Goal: Information Seeking & Learning: Learn about a topic

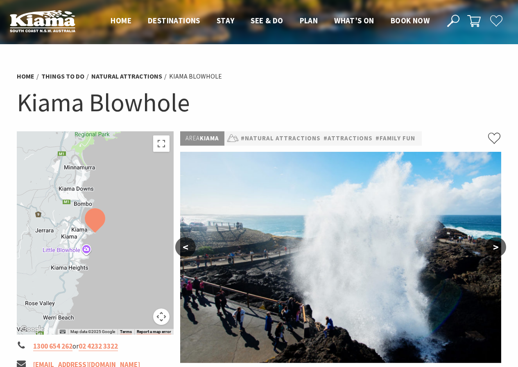
click at [326, 257] on img at bounding box center [340, 257] width 321 height 211
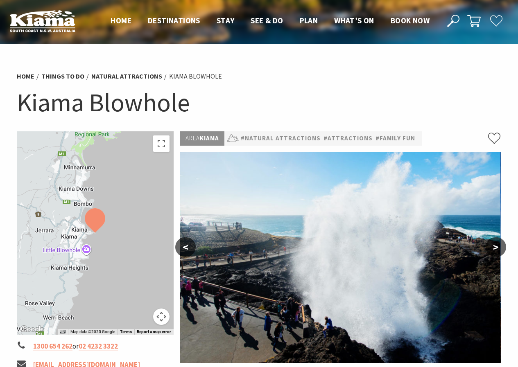
drag, startPoint x: 305, startPoint y: 247, endPoint x: 282, endPoint y: 217, distance: 37.7
click at [282, 217] on img at bounding box center [339, 257] width 321 height 211
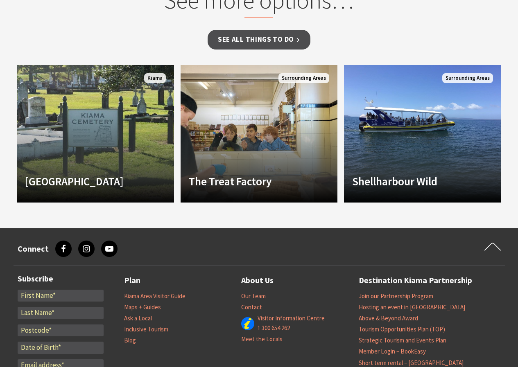
scroll to position [793, 0]
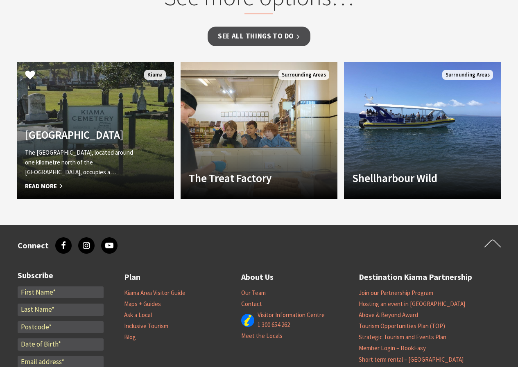
click at [118, 131] on h4 "[GEOGRAPHIC_DATA]" at bounding box center [83, 134] width 117 height 13
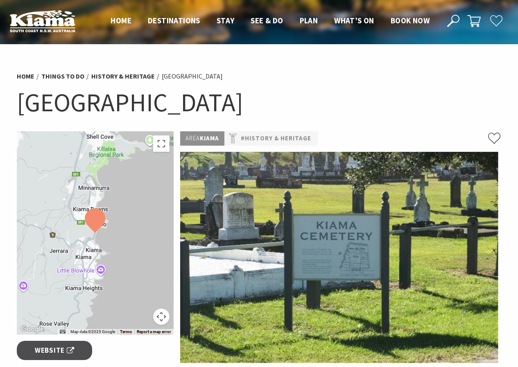
drag, startPoint x: 430, startPoint y: 202, endPoint x: 427, endPoint y: 258, distance: 55.4
click at [426, 264] on img at bounding box center [340, 257] width 321 height 211
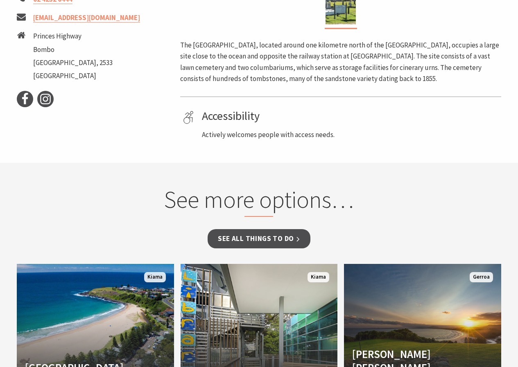
scroll to position [352, 0]
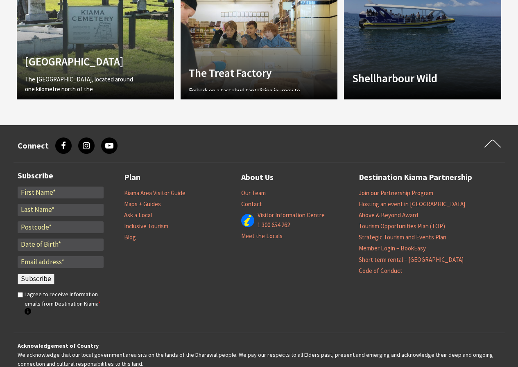
scroll to position [793, 0]
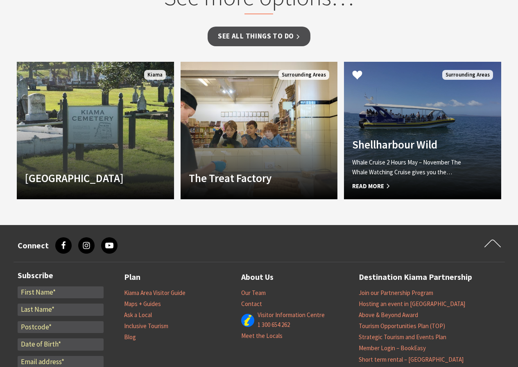
click at [380, 129] on link "Another Image Used Shellharbour Wild Whale Cruise 2 Hours May – November The Wh…" at bounding box center [422, 131] width 157 height 138
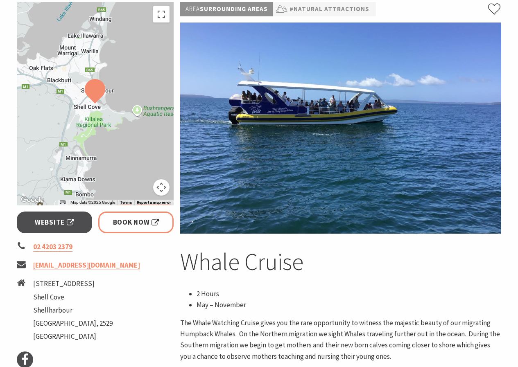
scroll to position [136, 0]
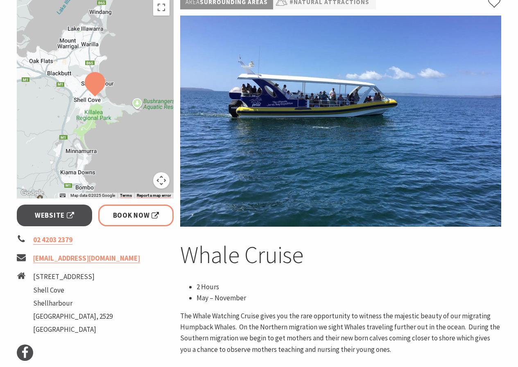
click at [334, 167] on img at bounding box center [340, 121] width 321 height 211
click at [333, 156] on img at bounding box center [340, 121] width 321 height 211
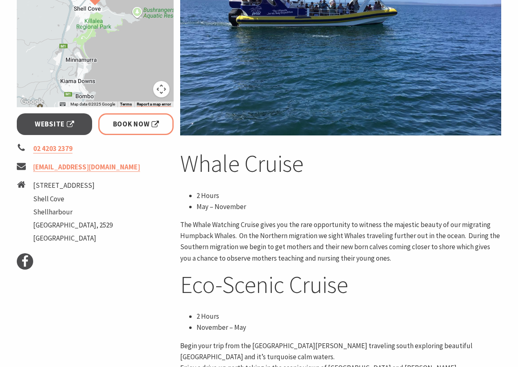
scroll to position [300, 0]
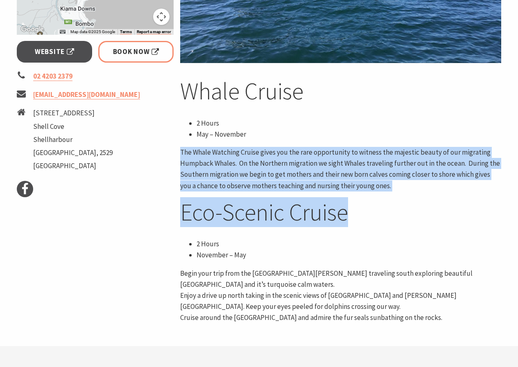
drag, startPoint x: 517, startPoint y: 132, endPoint x: 524, endPoint y: 217, distance: 84.7
click at [518, 217] on html "Skip to main content .fav-qpwo{stroke-linecap:round;stroke-linejoin:round;strok…" at bounding box center [259, 312] width 518 height 1225
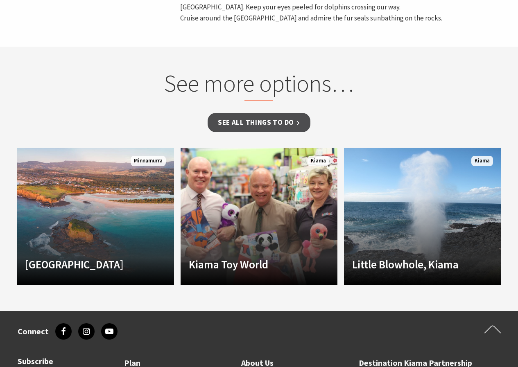
scroll to position [606, 0]
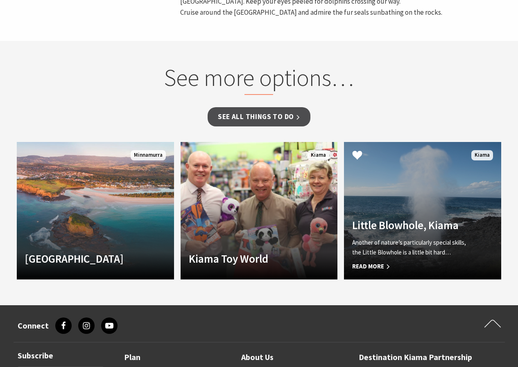
click at [432, 204] on link "Another Image Used Little Blowhole, Kiama Another of nature’s particularly spec…" at bounding box center [422, 211] width 157 height 138
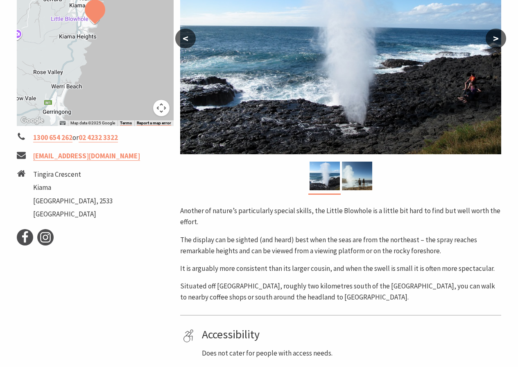
scroll to position [186, 0]
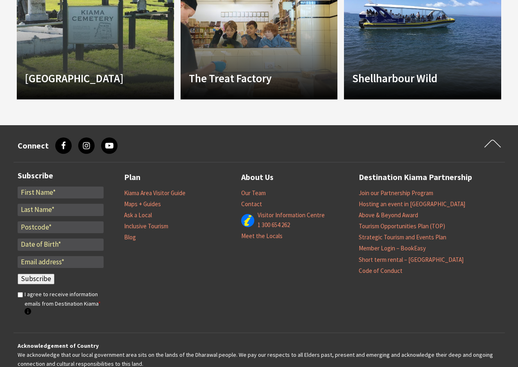
scroll to position [793, 0]
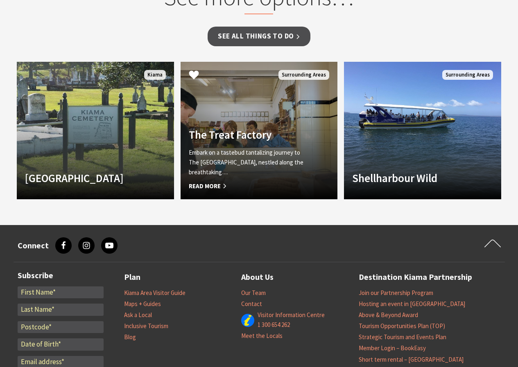
click at [269, 123] on link "The Treat Factory Embark on a tastebud tantalizing journey to The [GEOGRAPHIC_D…" at bounding box center [259, 131] width 157 height 138
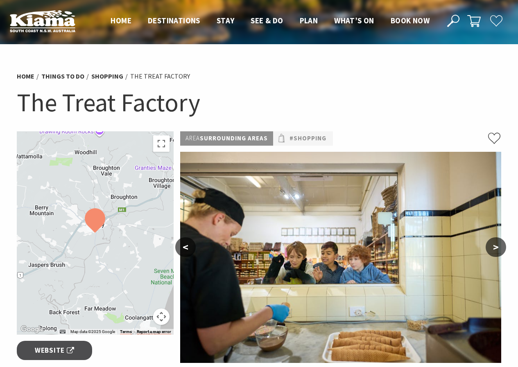
click at [84, 155] on div at bounding box center [95, 233] width 157 height 204
